Goal: Task Accomplishment & Management: Use online tool/utility

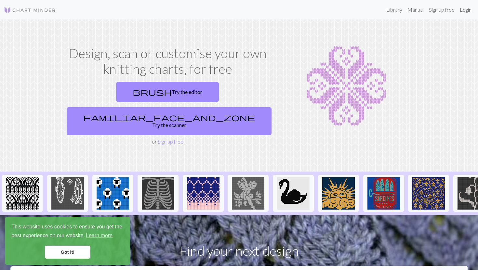
click at [466, 10] on link "Login" at bounding box center [466, 9] width 17 height 13
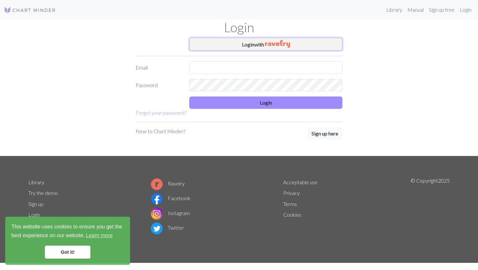
click at [269, 46] on img "button" at bounding box center [277, 44] width 25 height 8
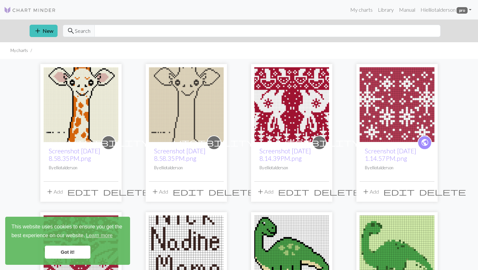
click at [74, 119] on img at bounding box center [81, 104] width 75 height 75
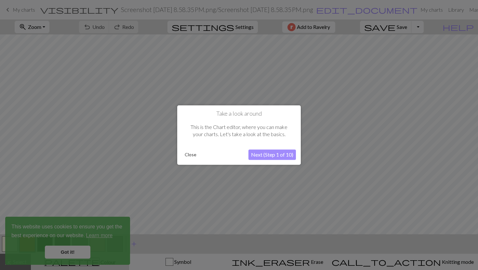
click at [267, 156] on button "Next (Step 1 of 10)" at bounding box center [273, 155] width 48 height 10
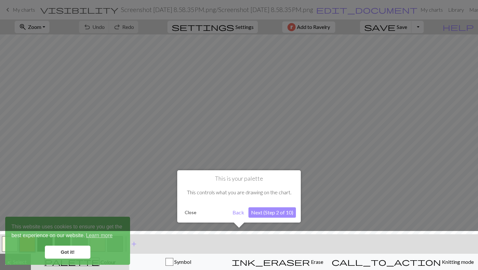
click at [190, 211] on button "Close" at bounding box center [190, 213] width 17 height 10
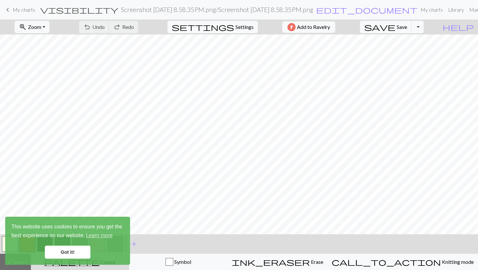
click at [72, 250] on link "Got it!" at bounding box center [68, 252] width 46 height 13
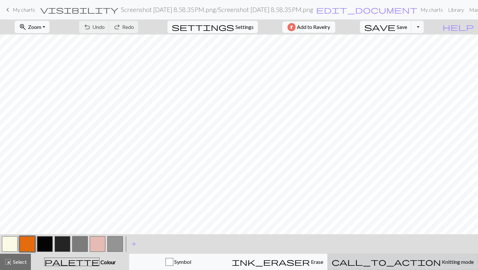
click at [398, 257] on button "call_to_action Knitting mode Knitting mode" at bounding box center [403, 262] width 151 height 16
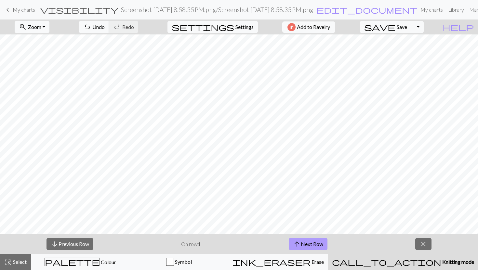
scroll to position [350, 0]
click at [317, 245] on button "arrow_upward Next Row" at bounding box center [308, 244] width 39 height 12
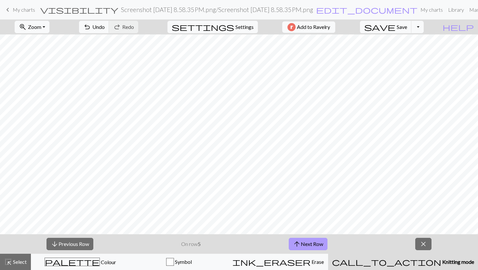
click at [317, 245] on button "arrow_upward Next Row" at bounding box center [308, 244] width 39 height 12
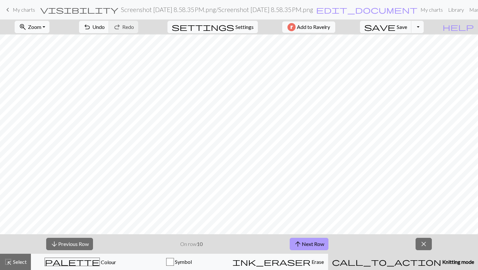
click at [317, 245] on button "arrow_upward Next Row" at bounding box center [309, 244] width 39 height 12
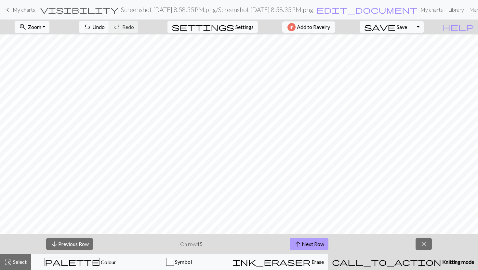
click at [317, 245] on button "arrow_upward Next Row" at bounding box center [309, 244] width 39 height 12
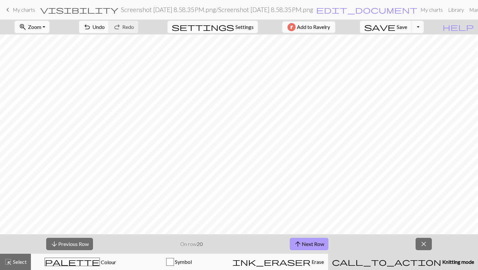
click at [317, 245] on button "arrow_upward Next Row" at bounding box center [309, 244] width 39 height 12
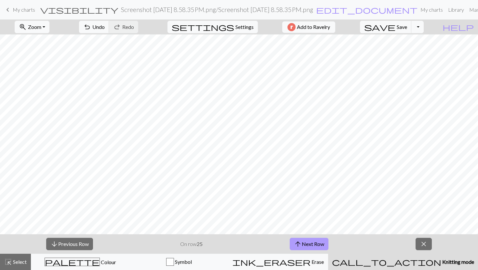
click at [317, 245] on button "arrow_upward Next Row" at bounding box center [309, 244] width 39 height 12
click at [305, 246] on button "arrow_upward Next Row" at bounding box center [309, 244] width 39 height 12
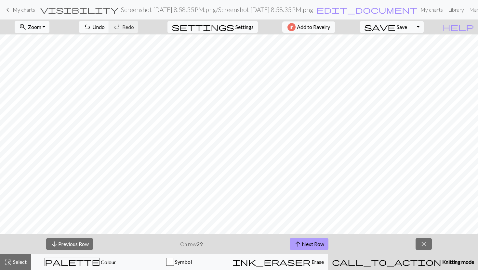
click at [305, 246] on button "arrow_upward Next Row" at bounding box center [309, 244] width 39 height 12
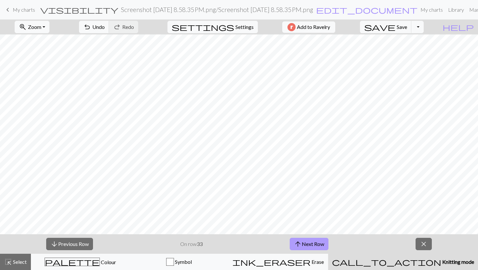
click at [305, 246] on button "arrow_upward Next Row" at bounding box center [309, 244] width 39 height 12
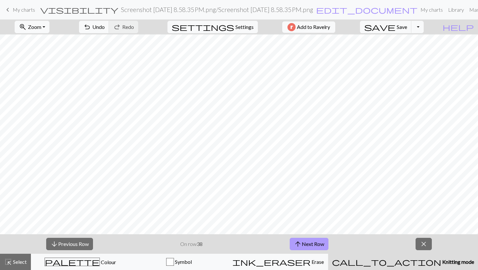
click at [305, 246] on button "arrow_upward Next Row" at bounding box center [309, 244] width 39 height 12
click at [305, 245] on button "arrow_upward Next Row" at bounding box center [309, 244] width 39 height 12
